Goal: Task Accomplishment & Management: Manage account settings

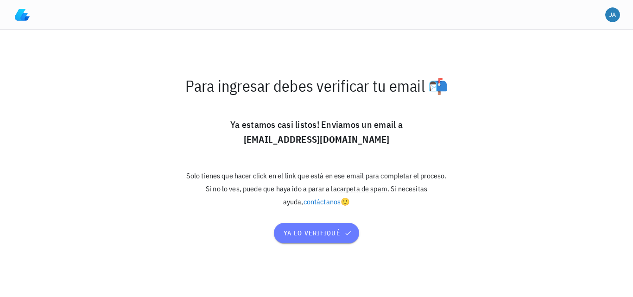
click at [317, 235] on span "ya lo verifiqué" at bounding box center [316, 233] width 67 height 8
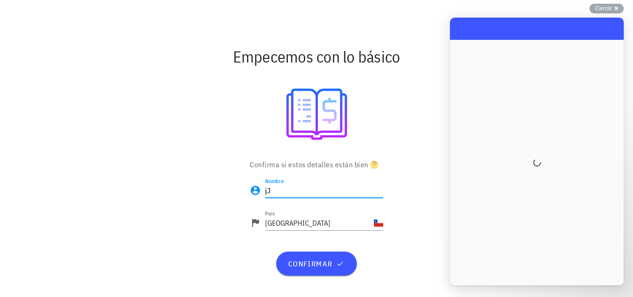
type input "j"
type input "[PERSON_NAME]"
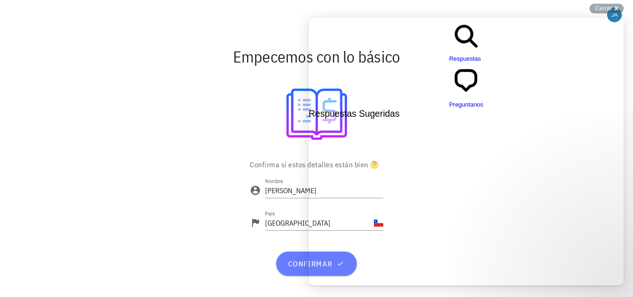
click at [315, 262] on span "confirmar" at bounding box center [316, 263] width 58 height 9
click at [116, 172] on div "Confirma si estos detalles están bien 🤔 Nombre JAIME País Chile confirmar" at bounding box center [316, 221] width 549 height 128
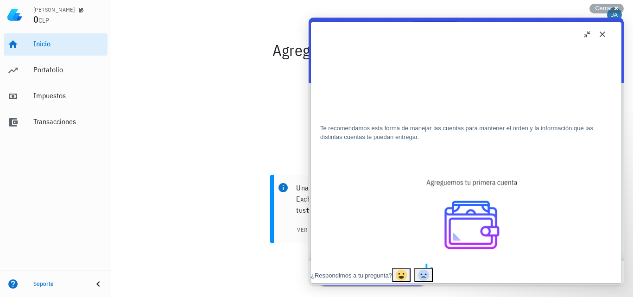
scroll to position [139, 0]
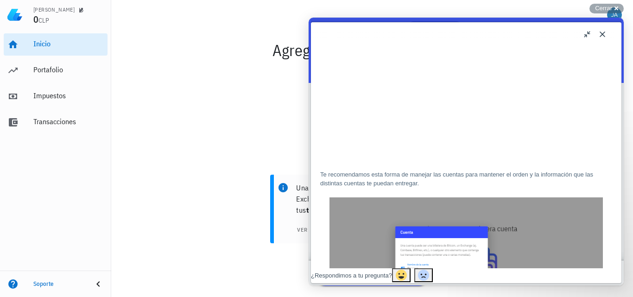
click at [589, 34] on button "u" at bounding box center [587, 34] width 15 height 15
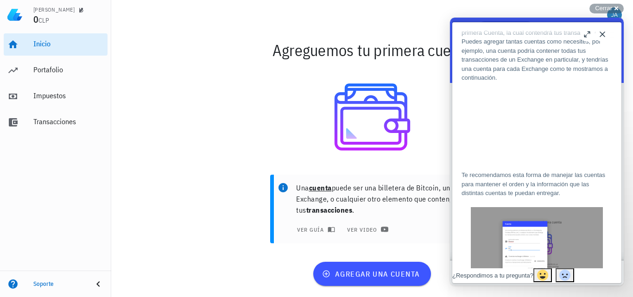
click at [588, 36] on button "b" at bounding box center [587, 34] width 15 height 15
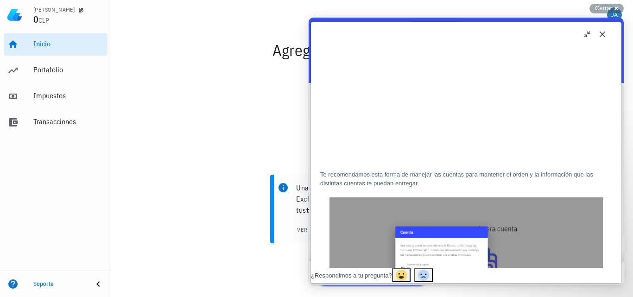
click at [485, 19] on div "Close u ¿Cómo agrego mi primera Cuenta? ¿Cómo agrego mi primera Cuenta? Open in…" at bounding box center [466, 152] width 315 height 268
drag, startPoint x: 472, startPoint y: 21, endPoint x: 466, endPoint y: 43, distance: 22.0
click at [466, 43] on div "Close u ¿Cómo agrego mi primera Cuenta? ¿Cómo agrego mi primera Cuenta? Open in…" at bounding box center [466, 152] width 315 height 268
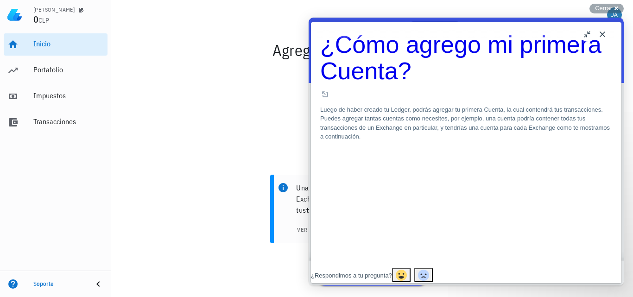
scroll to position [46, 0]
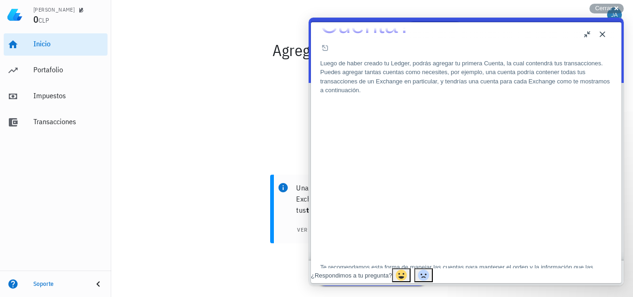
click at [260, 176] on div "Una cuenta puede ser una billetera de Bitcoin, un Exchange, o cualquier otro el…" at bounding box center [372, 212] width 522 height 87
click at [234, 172] on div "Una cuenta puede ser una billetera de Bitcoin, un Exchange, o cualquier otro el…" at bounding box center [372, 212] width 522 height 87
click at [585, 33] on button "u" at bounding box center [587, 34] width 15 height 15
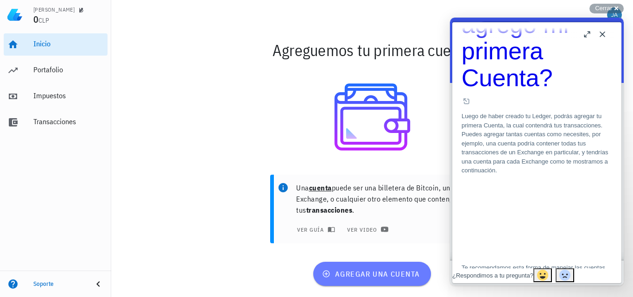
click at [377, 275] on span "agregar una cuenta" at bounding box center [372, 273] width 96 height 9
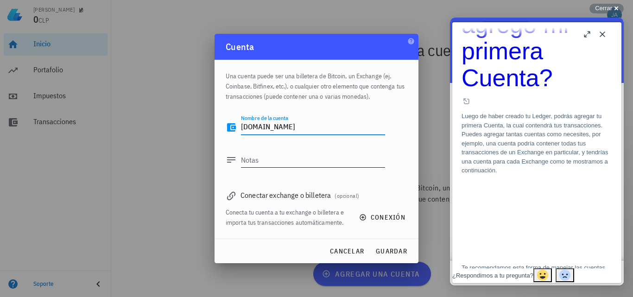
type textarea "[DOMAIN_NAME]"
click at [308, 163] on textarea "Notas" at bounding box center [313, 159] width 144 height 15
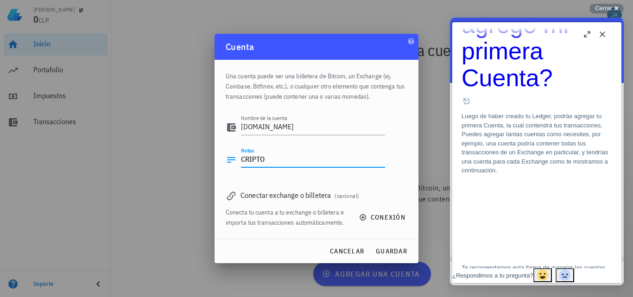
drag, startPoint x: 270, startPoint y: 156, endPoint x: 190, endPoint y: 159, distance: 80.7
click at [192, 159] on div "[PERSON_NAME] 0 CLP Inicio [GEOGRAPHIC_DATA] Impuestos [GEOGRAPHIC_DATA] Soport…" at bounding box center [316, 148] width 633 height 297
type textarea "TRANSACCIONES [DOMAIN_NAME]"
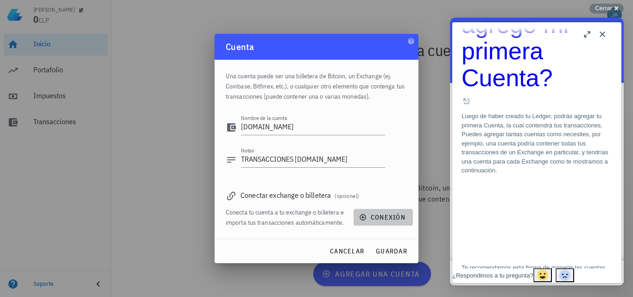
click at [382, 218] on span "conexión" at bounding box center [383, 217] width 44 height 8
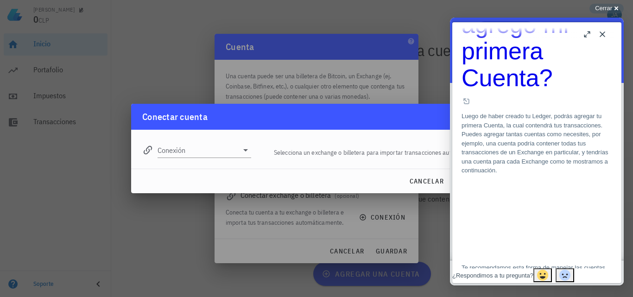
click at [602, 36] on button "Close" at bounding box center [602, 34] width 15 height 15
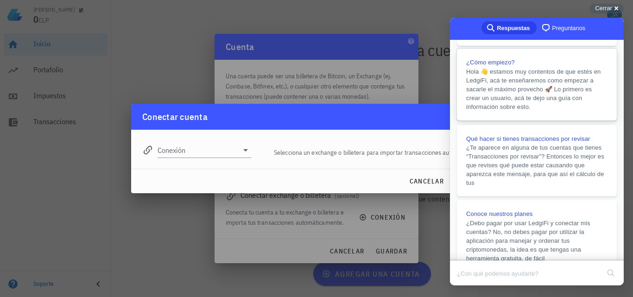
scroll to position [185, 0]
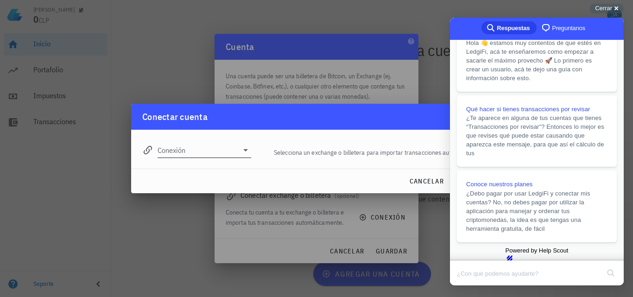
click at [245, 150] on icon at bounding box center [245, 150] width 5 height 2
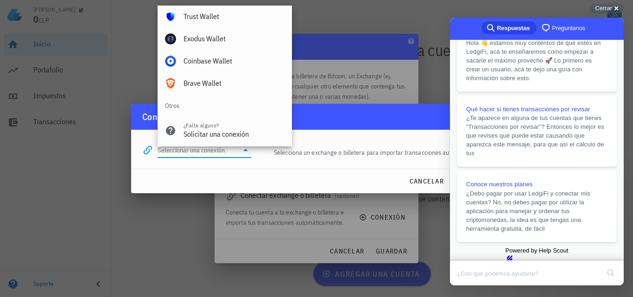
scroll to position [651, 0]
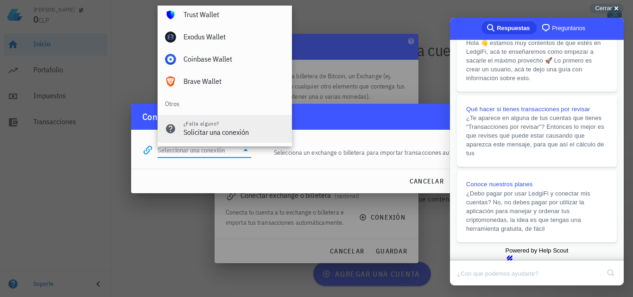
click at [219, 133] on div "Solicitar una conexión" at bounding box center [234, 132] width 101 height 9
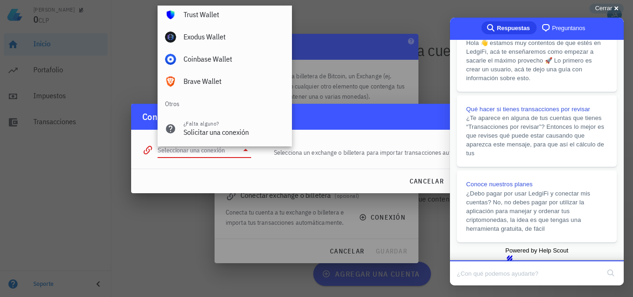
click at [185, 152] on input "Conexión" at bounding box center [198, 150] width 81 height 15
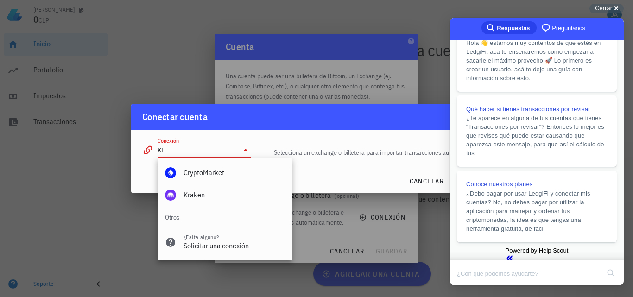
scroll to position [0, 0]
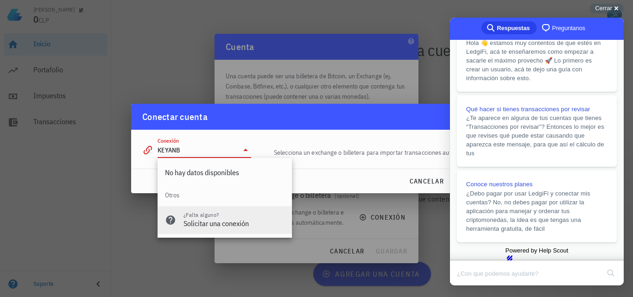
click at [229, 222] on div "Solicitar una conexión" at bounding box center [234, 223] width 101 height 9
type input "KEYANB"
click at [167, 216] on icon at bounding box center [170, 220] width 11 height 11
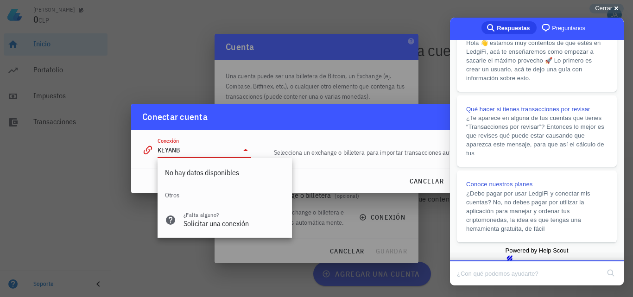
click at [151, 174] on div "cancelar conectar" at bounding box center [316, 181] width 371 height 24
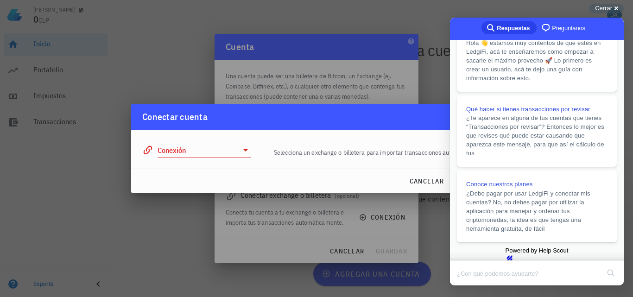
click at [242, 153] on icon at bounding box center [245, 150] width 11 height 11
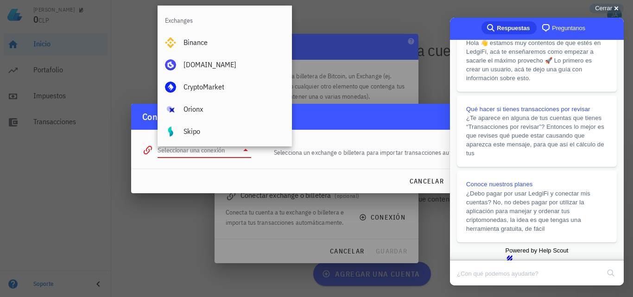
click at [247, 151] on icon at bounding box center [245, 150] width 11 height 11
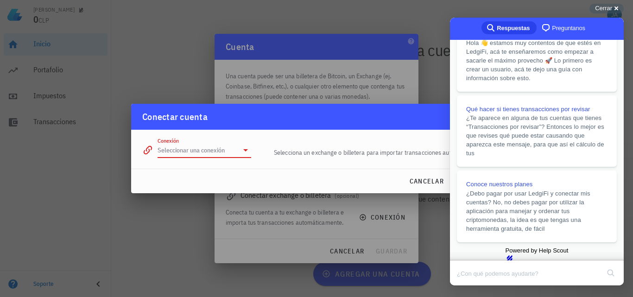
click at [247, 151] on icon at bounding box center [245, 150] width 11 height 11
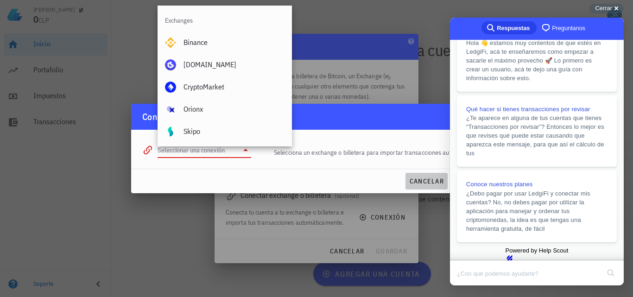
click at [433, 183] on span "cancelar" at bounding box center [426, 181] width 35 height 8
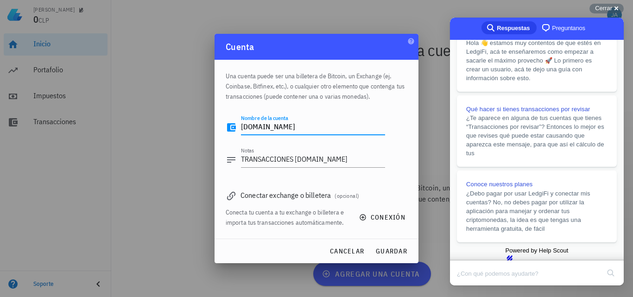
drag, startPoint x: 312, startPoint y: 132, endPoint x: 185, endPoint y: 133, distance: 127.5
click at [189, 132] on div "[PERSON_NAME] 0 CLP Inicio [GEOGRAPHIC_DATA] Impuestos [GEOGRAPHIC_DATA] Soport…" at bounding box center [316, 148] width 633 height 297
type textarea "[DOMAIN_NAME]"
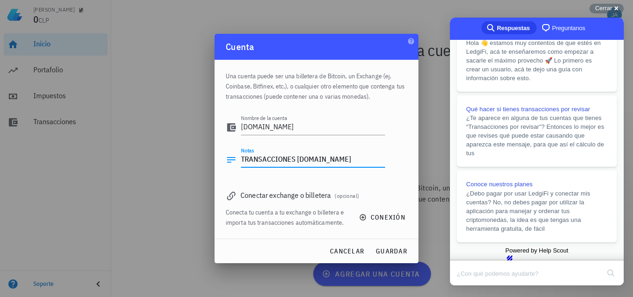
drag, startPoint x: 353, startPoint y: 157, endPoint x: 201, endPoint y: 157, distance: 151.6
click at [203, 157] on div "[PERSON_NAME] 0 CLP Inicio [GEOGRAPHIC_DATA] Impuestos [GEOGRAPHIC_DATA] Soport…" at bounding box center [316, 148] width 633 height 297
type textarea "TRANSACCIONES [DOMAIN_NAME]"
click at [380, 216] on span "conexión" at bounding box center [383, 217] width 44 height 8
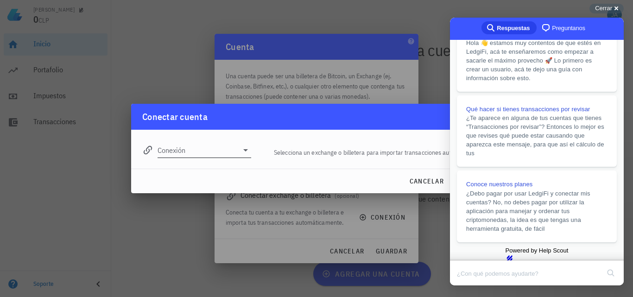
drag, startPoint x: 229, startPoint y: 161, endPoint x: 234, endPoint y: 154, distance: 7.7
click at [229, 160] on div "Conexión" at bounding box center [197, 146] width 120 height 33
click at [234, 154] on input "Conexión" at bounding box center [198, 150] width 81 height 15
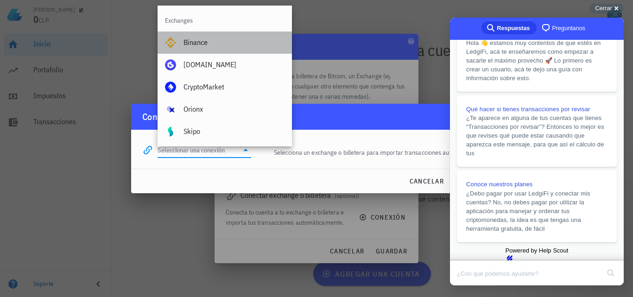
click at [194, 39] on div "Binance" at bounding box center [234, 42] width 101 height 9
type input "Binance"
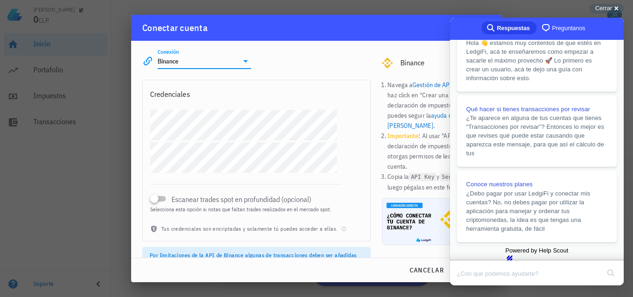
click at [393, 23] on div "Conectar cuenta" at bounding box center [316, 28] width 371 height 26
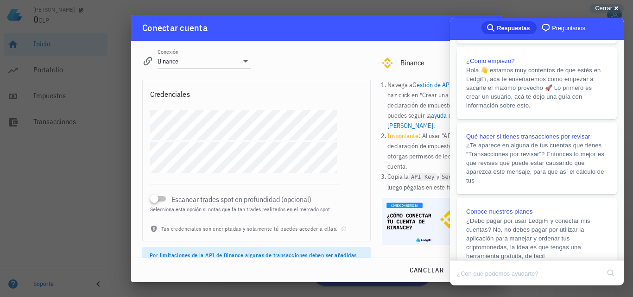
drag, startPoint x: 591, startPoint y: 22, endPoint x: 623, endPoint y: 24, distance: 32.5
click at [623, 24] on div "search-medium Respuestas chat-square Preguntanos Respuestas Sugeridas ¿Qué es u…" at bounding box center [537, 139] width 174 height 243
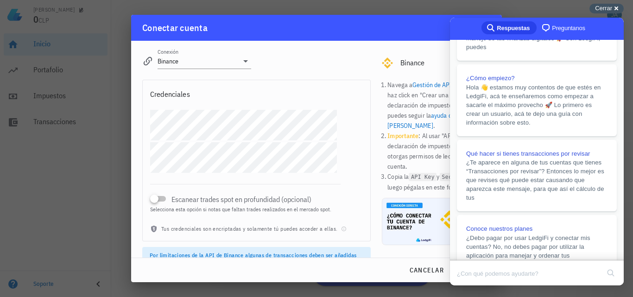
click at [612, 9] on span "Cerrar" at bounding box center [603, 8] width 17 height 7
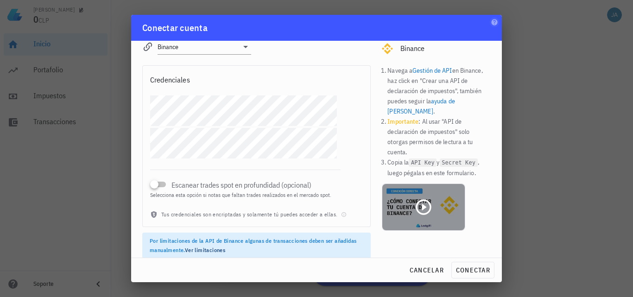
scroll to position [21, 0]
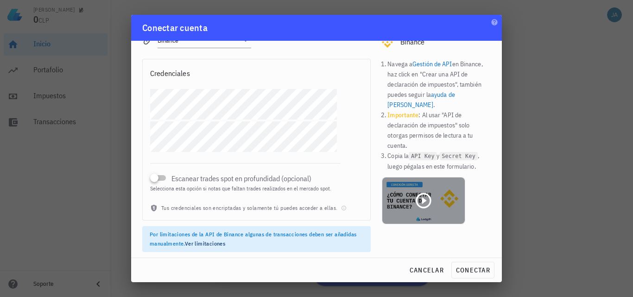
click at [419, 193] on icon at bounding box center [423, 200] width 15 height 15
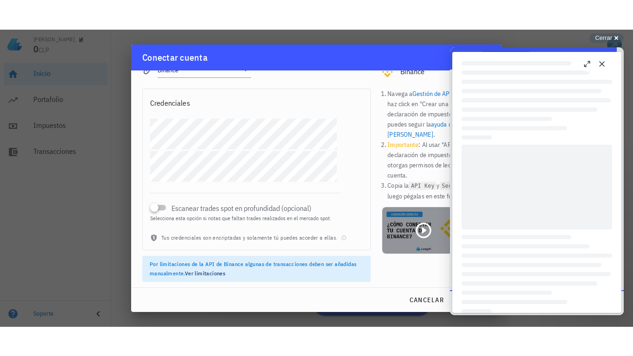
scroll to position [0, 0]
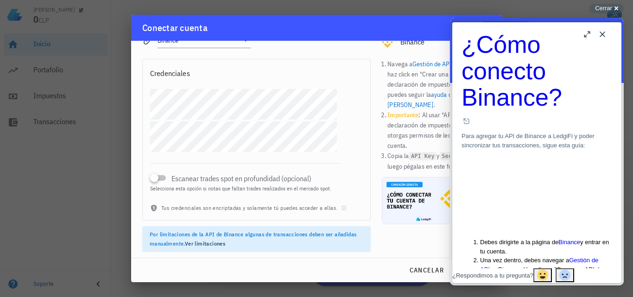
click at [367, 29] on div "Conectar cuenta" at bounding box center [316, 28] width 371 height 26
click at [589, 35] on button "b" at bounding box center [587, 34] width 15 height 15
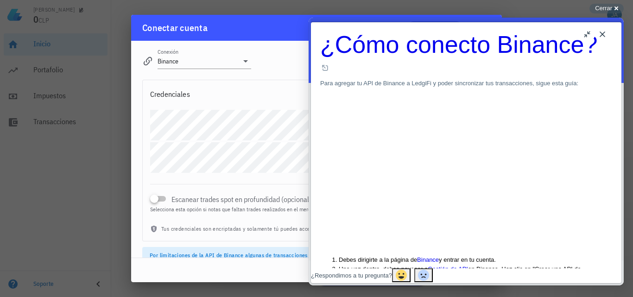
click at [607, 34] on button "Close" at bounding box center [602, 34] width 15 height 15
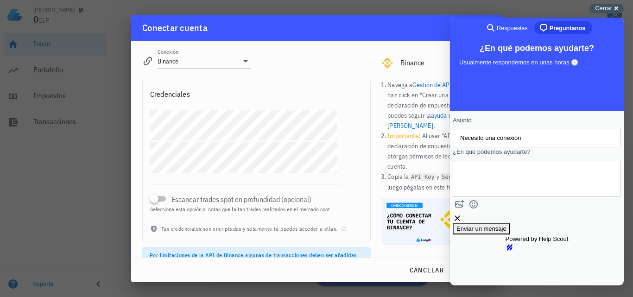
drag, startPoint x: 613, startPoint y: 7, endPoint x: 86, endPoint y: 34, distance: 527.7
click at [613, 7] on div "Cerrar cross-small" at bounding box center [607, 9] width 34 height 10
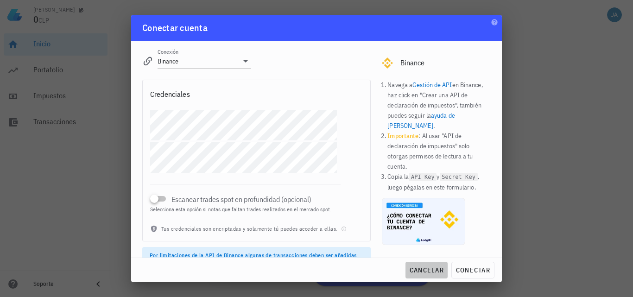
click at [429, 270] on span "cancelar" at bounding box center [426, 270] width 35 height 8
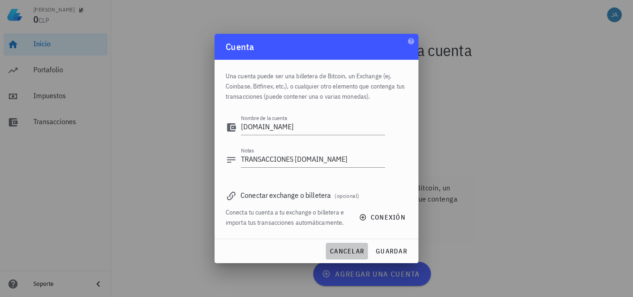
click at [359, 243] on button "cancelar" at bounding box center [347, 251] width 42 height 17
click at [351, 248] on div "Una cuenta puede ser una billetera de Bitcoin, un Exchange, o cualquier otro el…" at bounding box center [372, 212] width 522 height 87
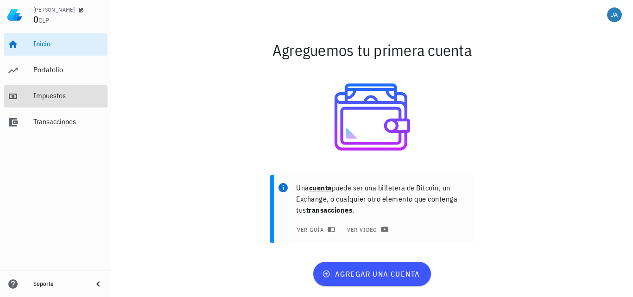
click at [48, 101] on div "Impuestos" at bounding box center [68, 96] width 70 height 21
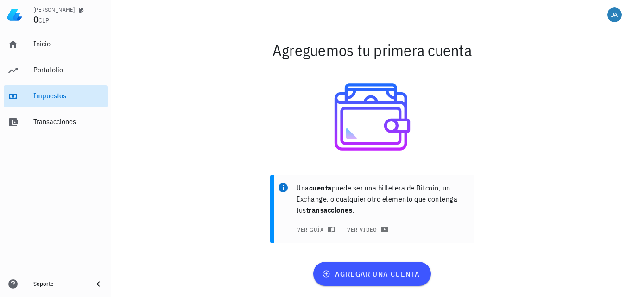
click at [49, 96] on div "Impuestos" at bounding box center [68, 95] width 70 height 9
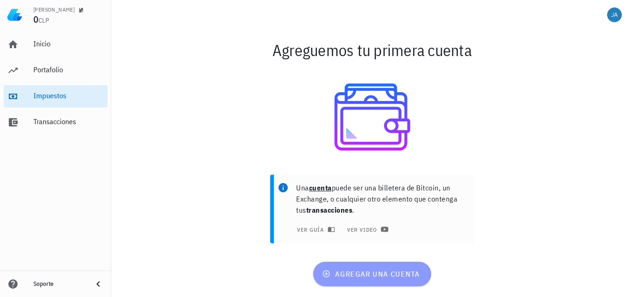
click at [375, 275] on span "agregar una cuenta" at bounding box center [372, 273] width 96 height 9
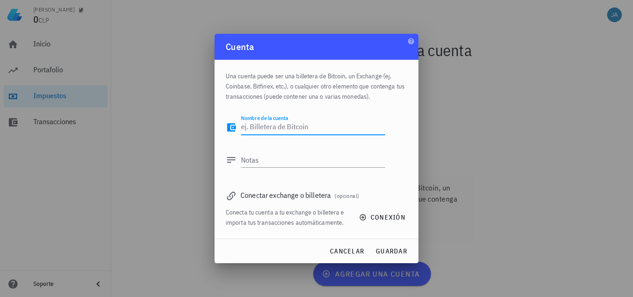
click at [286, 127] on textarea "Nombre de la cuenta" at bounding box center [313, 127] width 144 height 15
type textarea "h"
type textarea "b"
type textarea "[DOMAIN_NAME]"
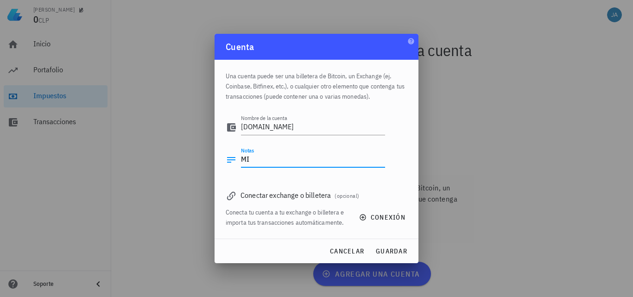
type textarea "M"
type textarea "TRANSACCIONES [DOMAIN_NAME]"
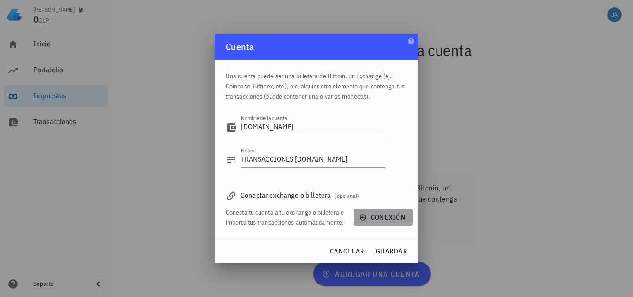
click at [386, 217] on span "conexión" at bounding box center [383, 217] width 44 height 8
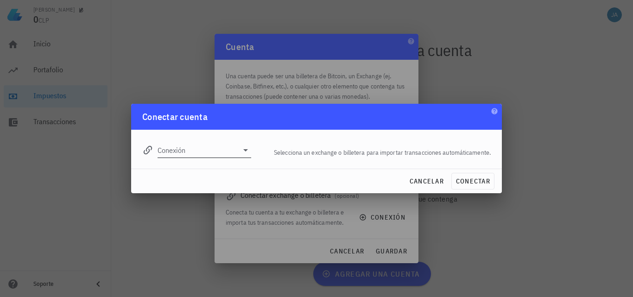
click at [238, 153] on div at bounding box center [244, 150] width 13 height 11
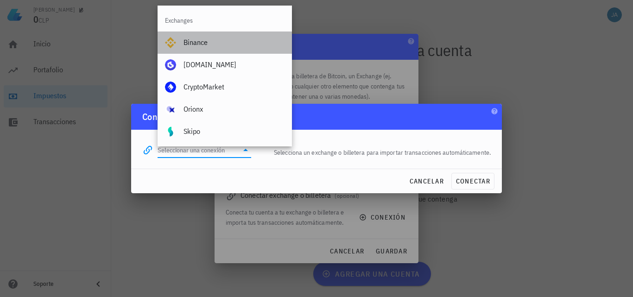
click at [195, 40] on div "Binance" at bounding box center [234, 42] width 101 height 9
type input "Binance"
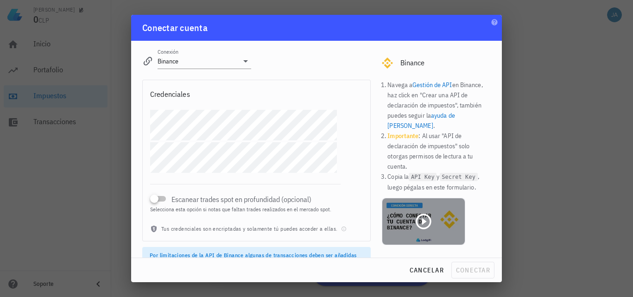
click at [419, 214] on icon at bounding box center [423, 221] width 15 height 15
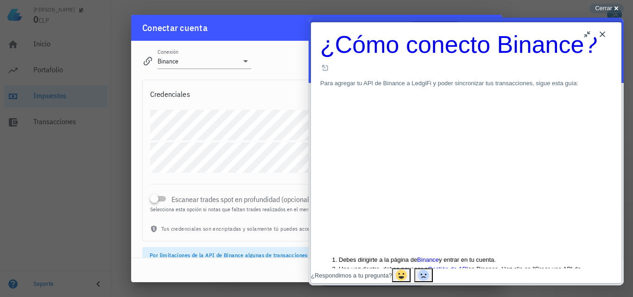
click at [602, 32] on button "Close" at bounding box center [602, 34] width 15 height 15
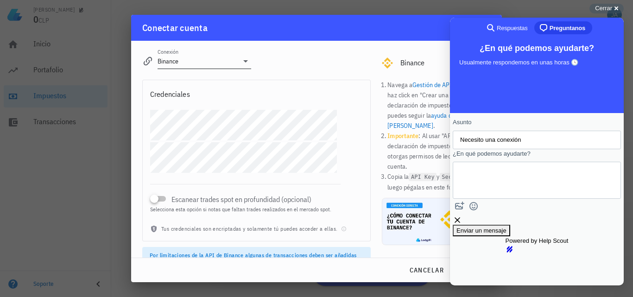
click at [244, 63] on icon at bounding box center [245, 61] width 11 height 11
click at [616, 6] on div "Cerrar cross-small" at bounding box center [607, 9] width 34 height 10
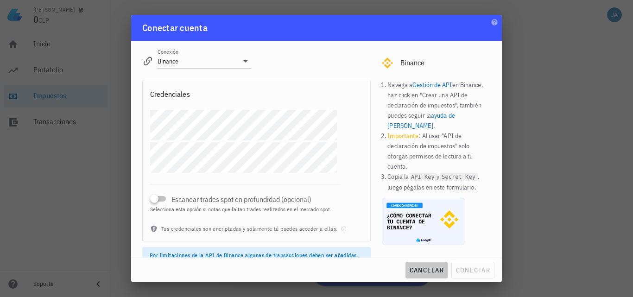
click at [424, 271] on span "cancelar" at bounding box center [426, 270] width 35 height 8
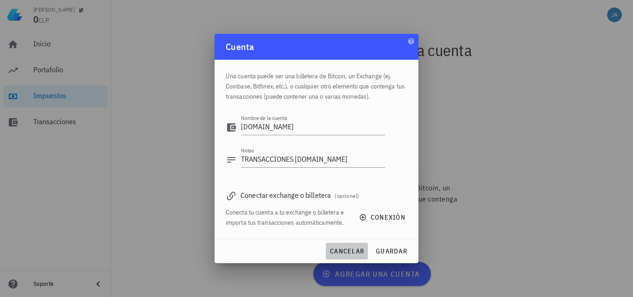
click at [352, 252] on span "cancelar" at bounding box center [347, 251] width 35 height 8
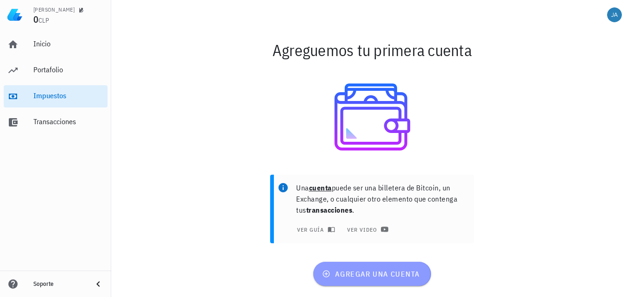
click at [368, 275] on span "agregar una cuenta" at bounding box center [372, 273] width 96 height 9
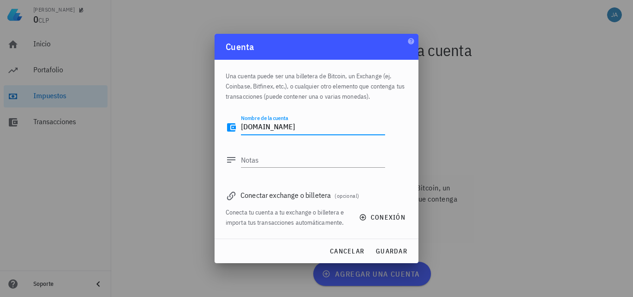
type textarea "[DOMAIN_NAME]"
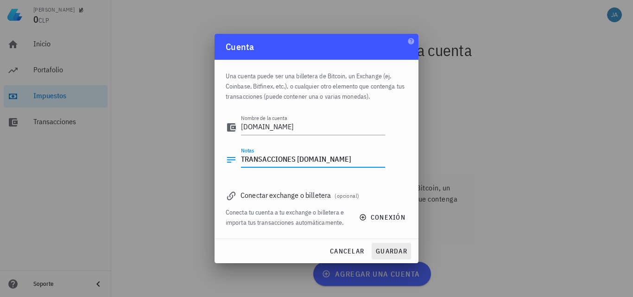
type textarea "TRANSACCIONES [DOMAIN_NAME]"
click at [404, 250] on span "guardar" at bounding box center [391, 251] width 32 height 8
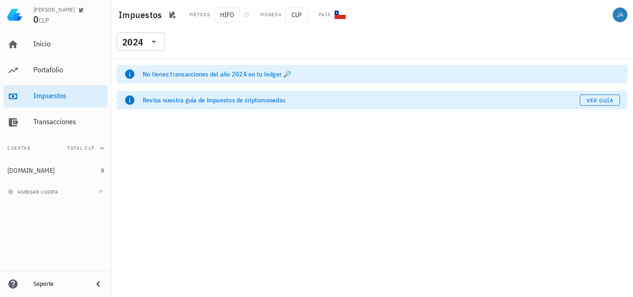
click at [191, 73] on div "No tienes transacciones del año 2024 en tu ledger 🔎" at bounding box center [381, 74] width 477 height 9
click at [158, 40] on icon at bounding box center [153, 41] width 11 height 11
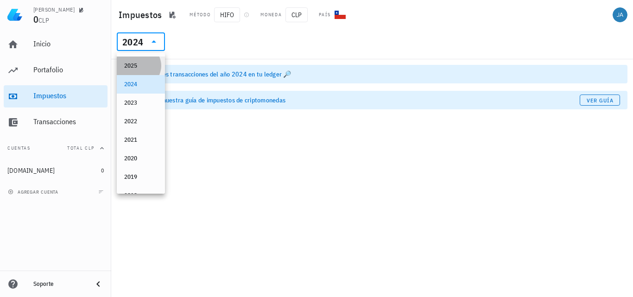
click at [140, 63] on div "2025" at bounding box center [140, 65] width 33 height 7
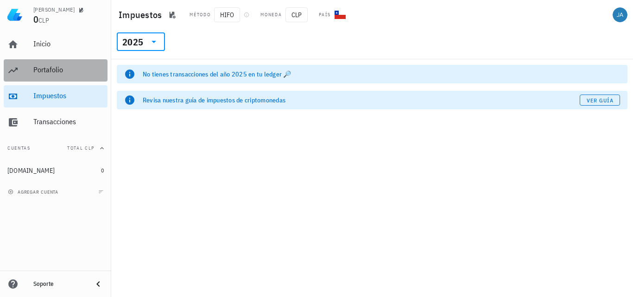
click at [45, 68] on div "Portafolio" at bounding box center [68, 69] width 70 height 9
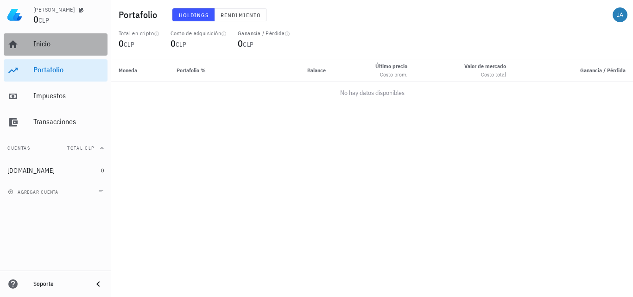
click at [39, 47] on div "Inicio" at bounding box center [68, 43] width 70 height 9
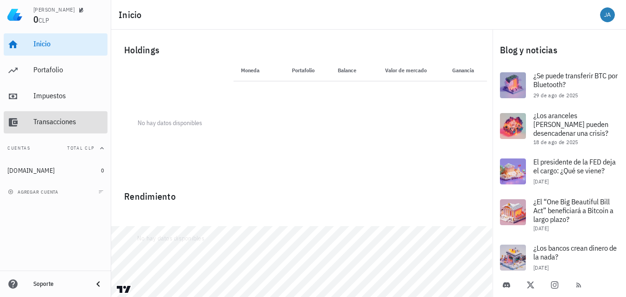
click at [57, 123] on div "Transacciones" at bounding box center [68, 121] width 70 height 9
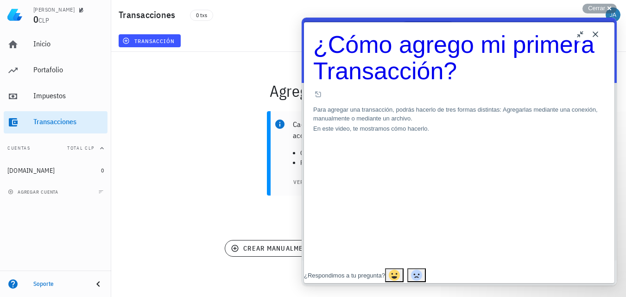
scroll to position [12, 0]
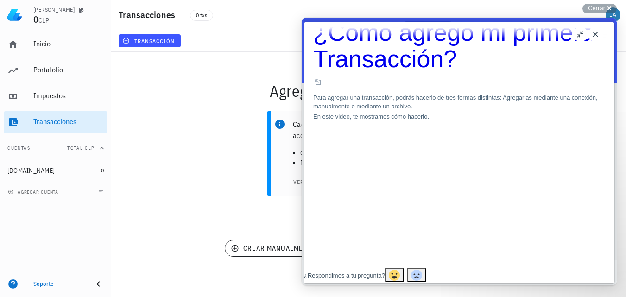
click at [576, 36] on button "u" at bounding box center [580, 34] width 15 height 15
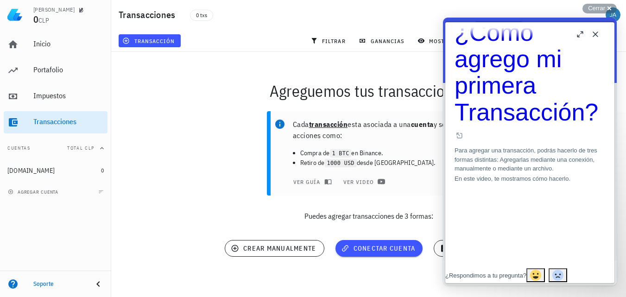
drag, startPoint x: 608, startPoint y: 37, endPoint x: 577, endPoint y: 37, distance: 31.1
click at [577, 37] on button "b" at bounding box center [580, 34] width 15 height 15
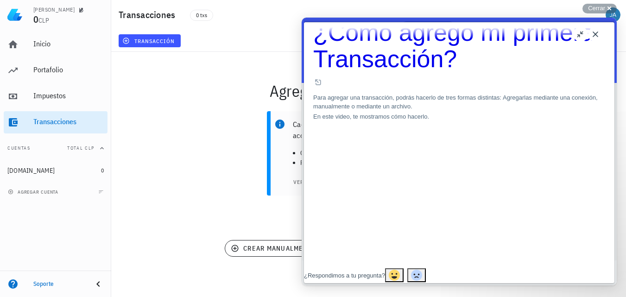
click at [579, 37] on button "u" at bounding box center [580, 34] width 15 height 15
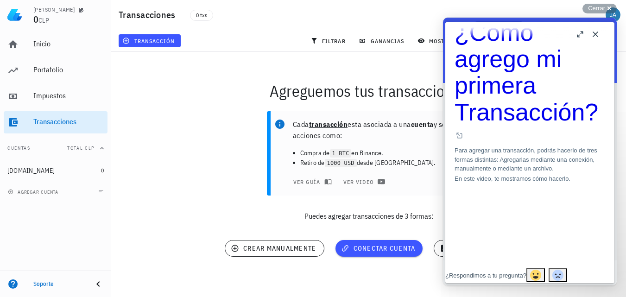
click at [596, 32] on button "Close" at bounding box center [595, 34] width 15 height 15
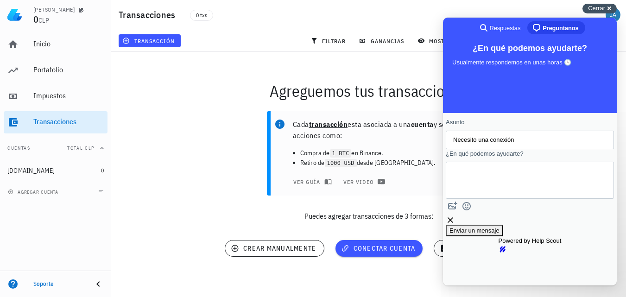
click at [599, 6] on span "Cerrar" at bounding box center [596, 8] width 17 height 7
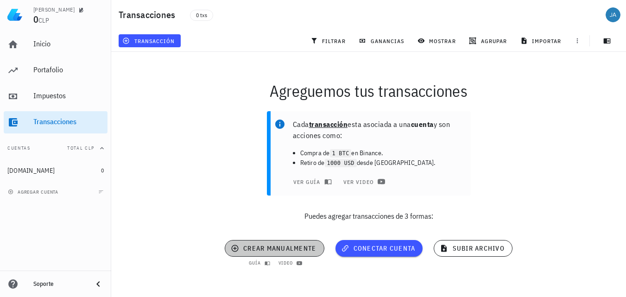
click at [290, 248] on span "crear manualmente" at bounding box center [274, 248] width 83 height 8
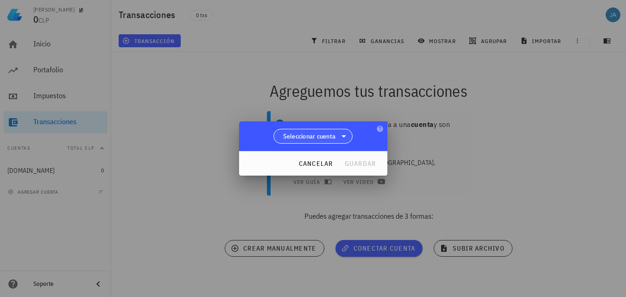
click at [338, 135] on span "Seleccionar cuenta" at bounding box center [314, 136] width 68 height 14
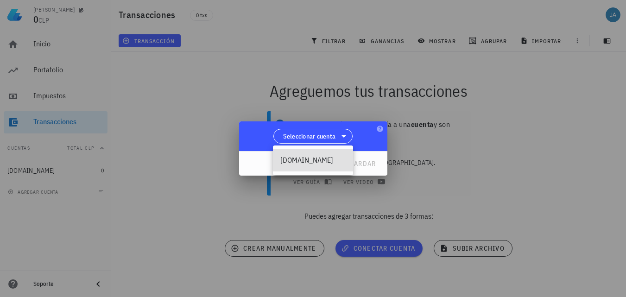
click at [320, 152] on div "[DOMAIN_NAME]" at bounding box center [313, 160] width 80 height 22
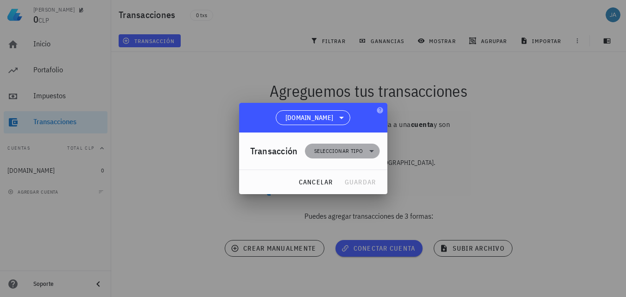
click at [372, 152] on icon at bounding box center [371, 151] width 5 height 2
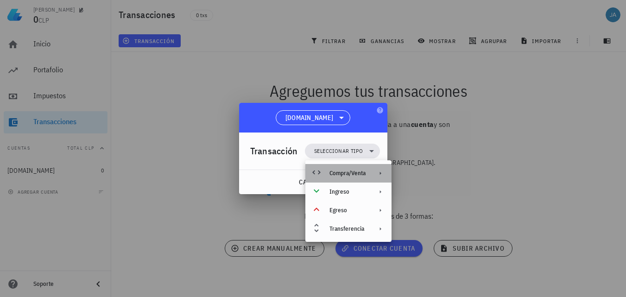
click at [364, 172] on div "Compra/Venta" at bounding box center [348, 173] width 36 height 7
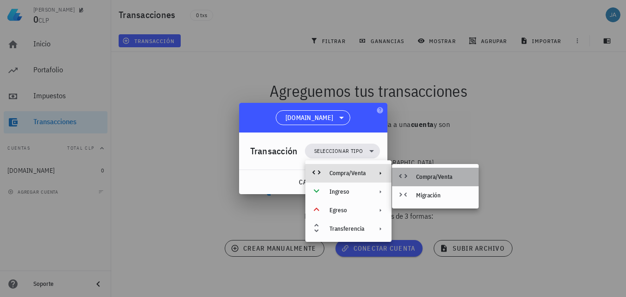
click at [435, 177] on div "Compra/Venta" at bounding box center [443, 176] width 55 height 7
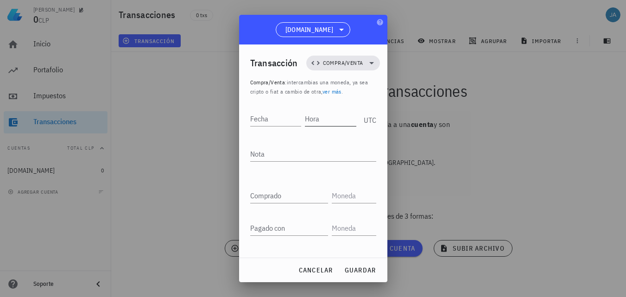
click at [336, 119] on input "Hora" at bounding box center [330, 118] width 51 height 15
click at [245, 138] on div "Transacción Compra/Venta Compra/Venta : intercambias una moneda, ya sea cripto …" at bounding box center [313, 150] width 148 height 213
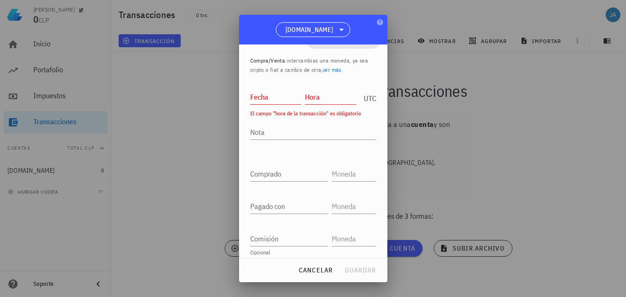
scroll to position [30, 0]
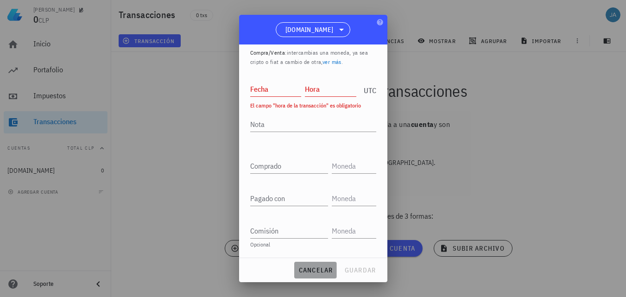
click at [319, 271] on span "cancelar" at bounding box center [315, 270] width 35 height 8
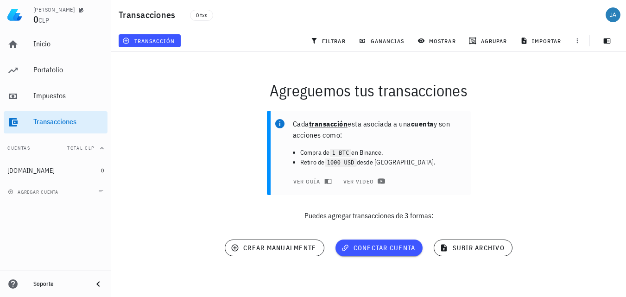
scroll to position [0, 0]
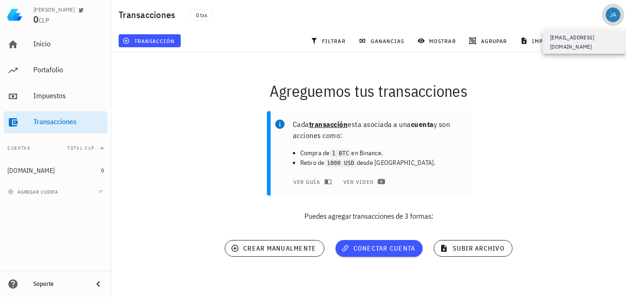
click at [614, 17] on div "avatar" at bounding box center [613, 14] width 15 height 15
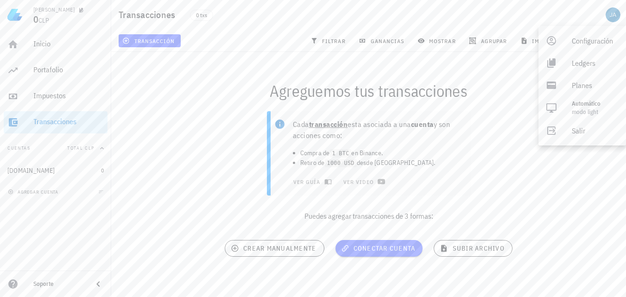
click at [385, 24] on div "0 txs" at bounding box center [298, 14] width 229 height 23
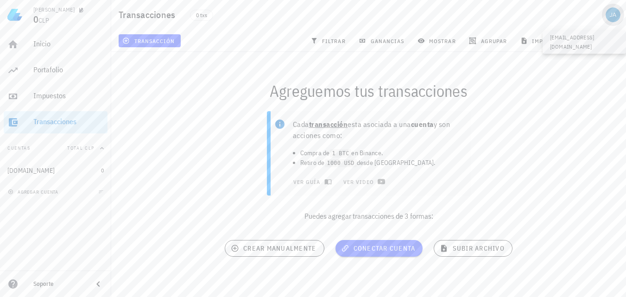
click at [615, 18] on div "avatar" at bounding box center [613, 14] width 15 height 15
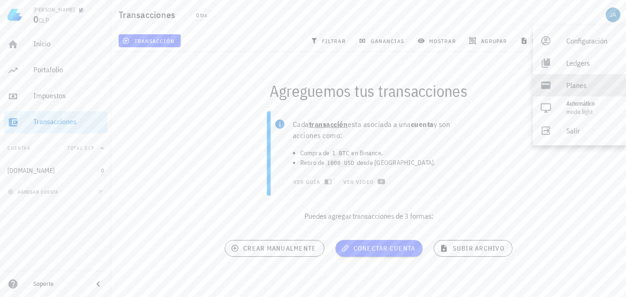
click at [571, 87] on div "Planes" at bounding box center [592, 85] width 52 height 19
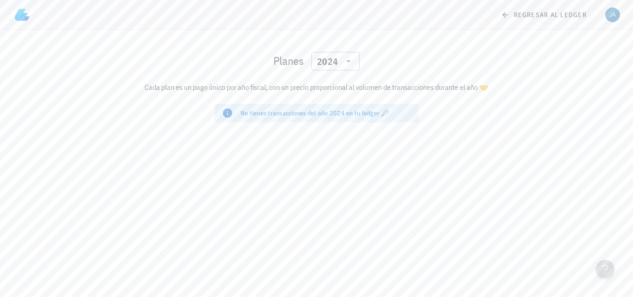
click at [352, 63] on icon at bounding box center [348, 61] width 11 height 11
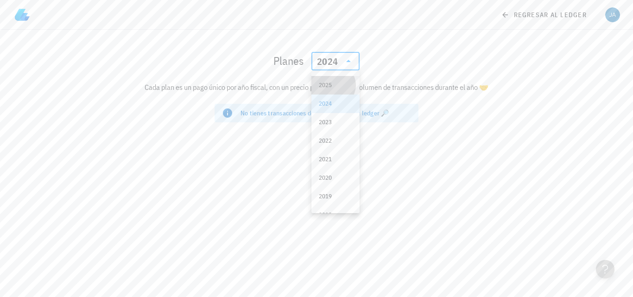
click at [332, 87] on div "2025" at bounding box center [335, 85] width 33 height 7
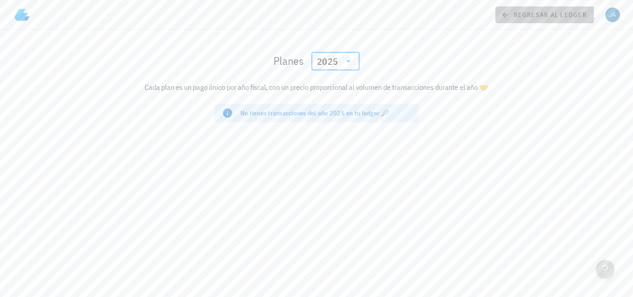
click at [500, 14] on link "regresar al ledger" at bounding box center [545, 14] width 99 height 17
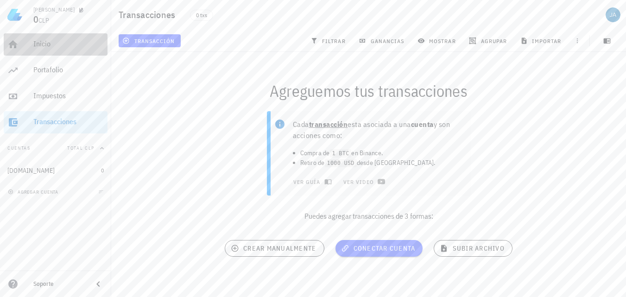
click at [38, 41] on div "Inicio" at bounding box center [68, 43] width 70 height 9
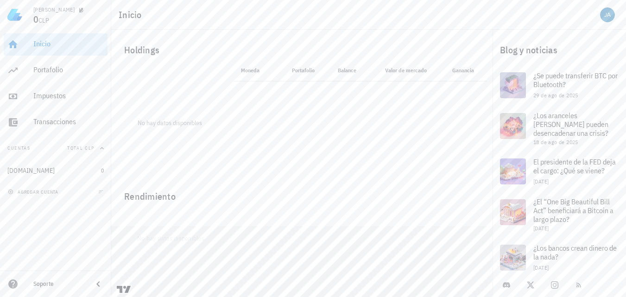
click at [15, 14] on img at bounding box center [14, 14] width 15 height 15
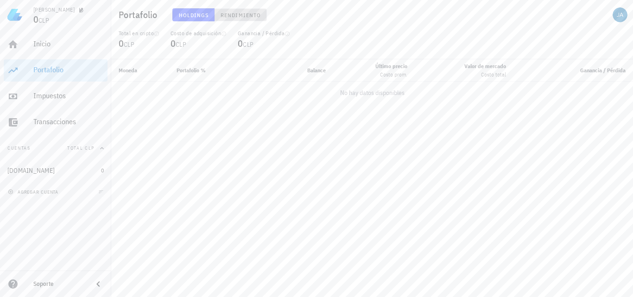
click at [244, 13] on span "Rendimiento" at bounding box center [240, 15] width 41 height 7
click at [202, 13] on span "Holdings" at bounding box center [193, 15] width 31 height 7
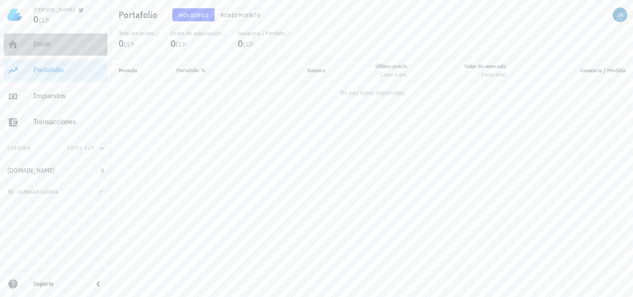
click at [47, 48] on div "Inicio" at bounding box center [68, 43] width 70 height 9
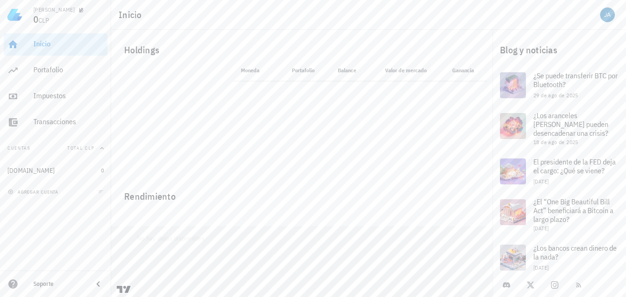
click at [19, 15] on img at bounding box center [14, 14] width 15 height 15
click at [45, 11] on div "[PERSON_NAME]" at bounding box center [53, 9] width 41 height 7
click at [596, 17] on div "Inicio" at bounding box center [368, 15] width 515 height 30
click at [604, 19] on div "avatar" at bounding box center [607, 14] width 15 height 15
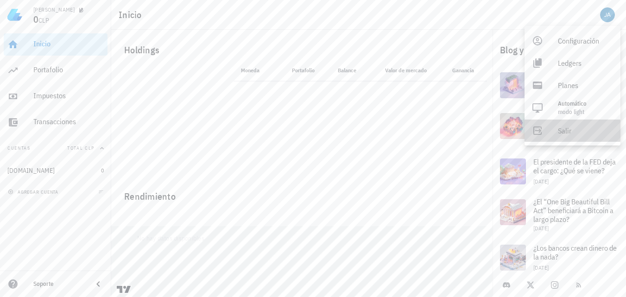
click at [569, 131] on div "Salir" at bounding box center [585, 130] width 55 height 19
